Goal: Contribute content: Add original content to the website for others to see

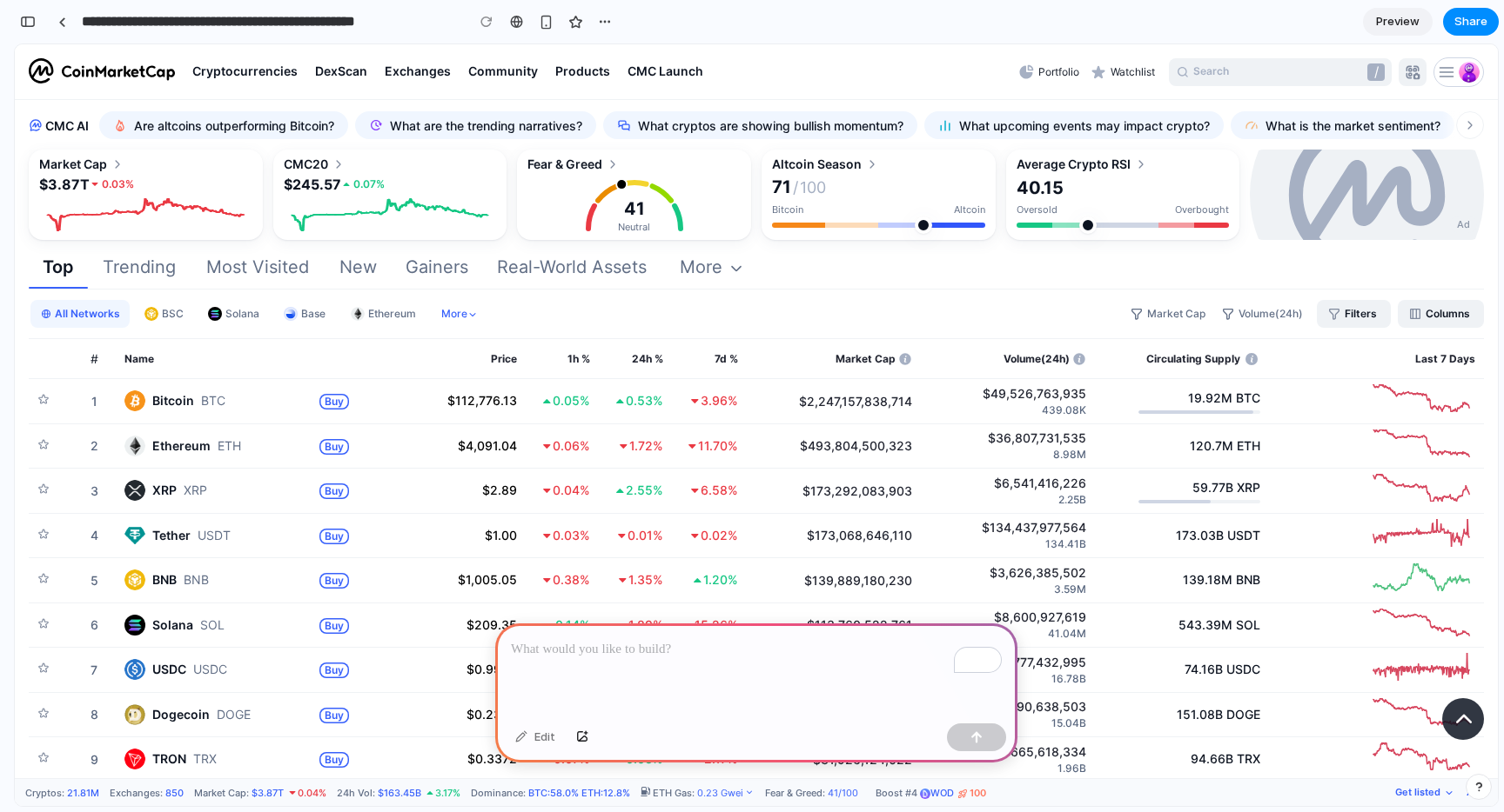
click at [630, 660] on p "To enrich screen reader interactions, please activate Accessibility in Grammarl…" at bounding box center [757, 649] width 491 height 21
click at [662, 652] on p "To enrich screen reader interactions, please activate Accessibility in Grammarl…" at bounding box center [757, 649] width 491 height 21
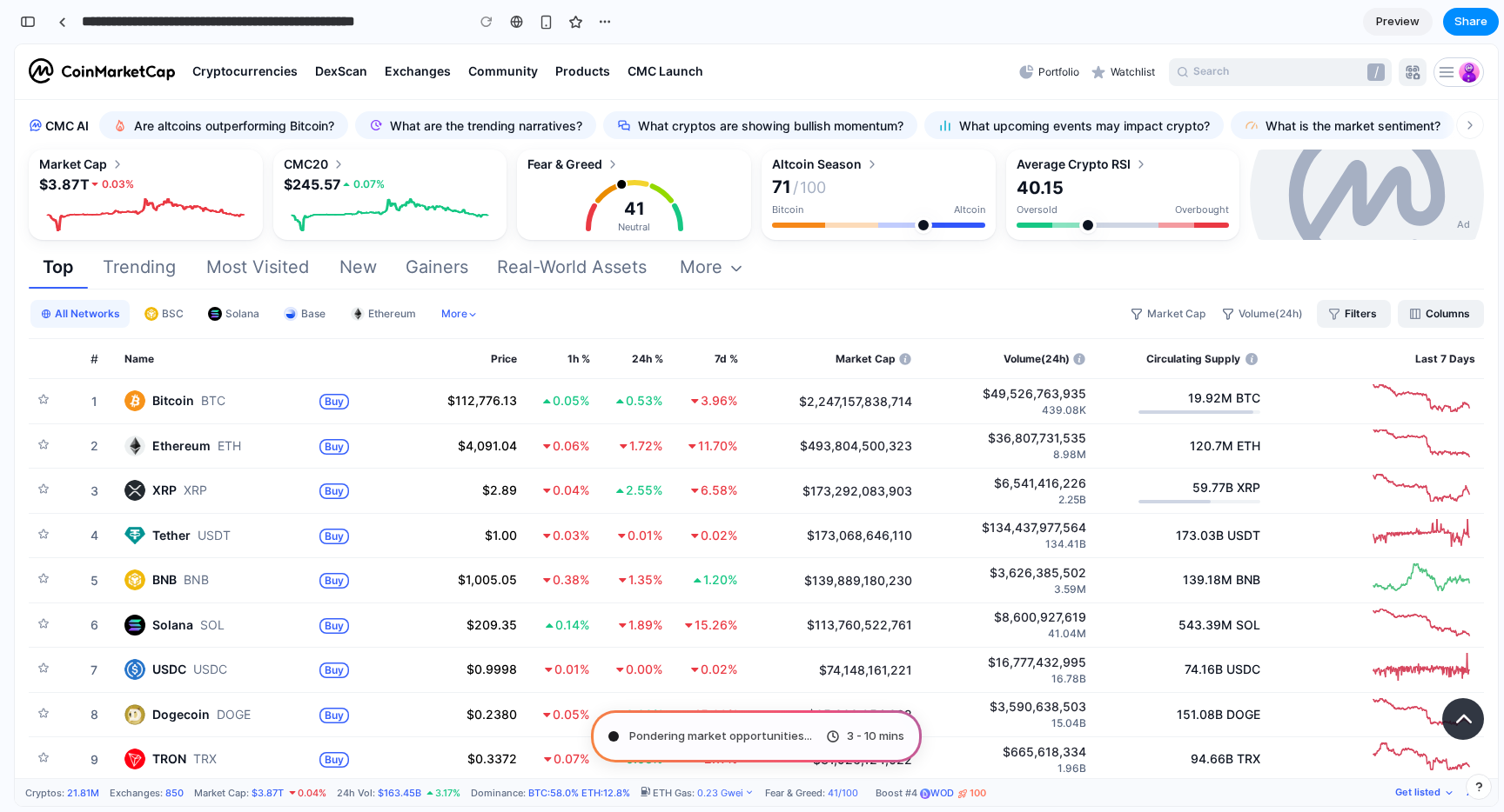
type input "**********"
